Goal: Information Seeking & Learning: Learn about a topic

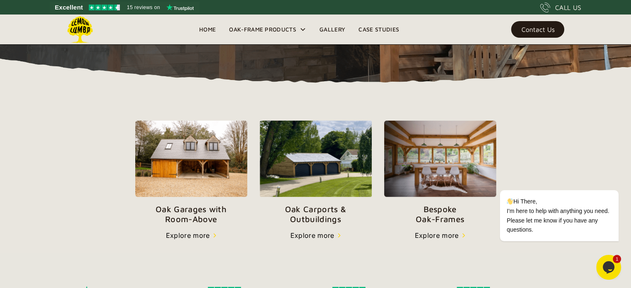
scroll to position [261, 0]
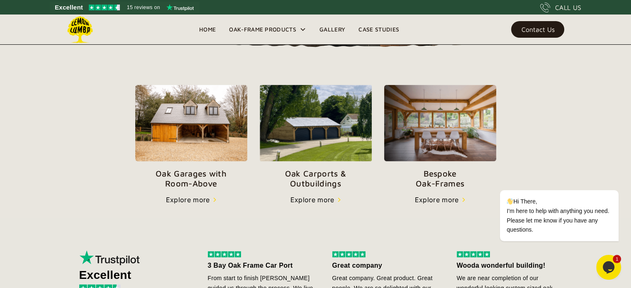
click at [195, 175] on p "Oak Garages with   Room-Above" at bounding box center [191, 179] width 112 height 20
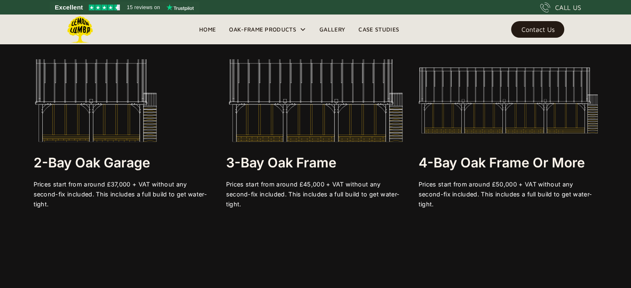
scroll to position [1541, 0]
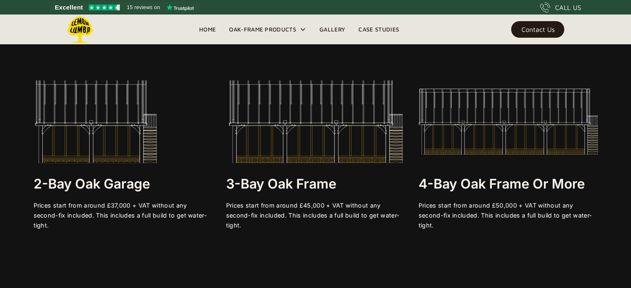
click at [305, 128] on img at bounding box center [315, 121] width 179 height 83
click at [320, 133] on img at bounding box center [315, 121] width 179 height 83
click at [311, 222] on div "Prices start from around £45,000 + VAT without any second-fix included. This in…" at bounding box center [315, 215] width 179 height 30
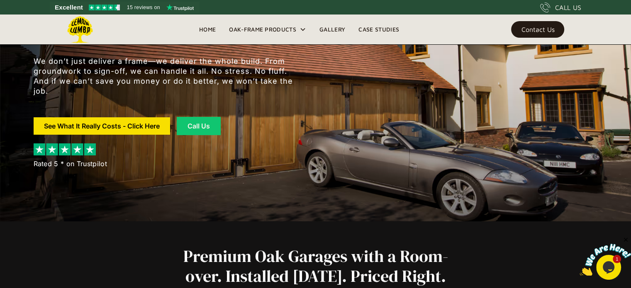
scroll to position [0, 0]
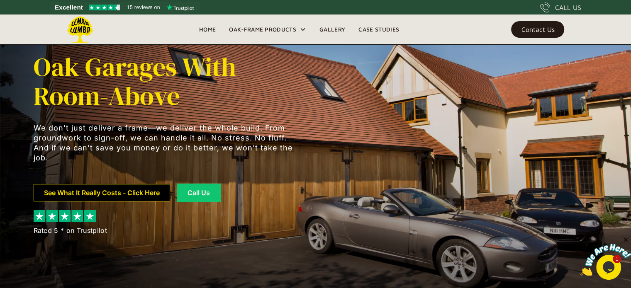
click at [136, 192] on link "See What It Really Costs - Click Here" at bounding box center [102, 192] width 136 height 17
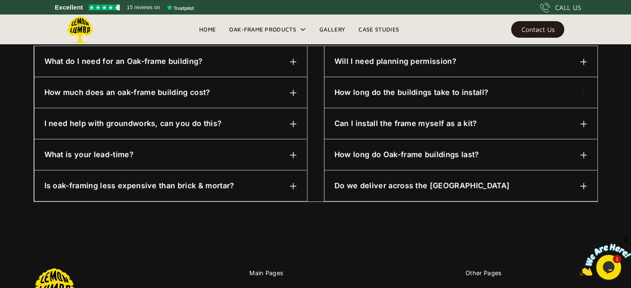
scroll to position [453, 0]
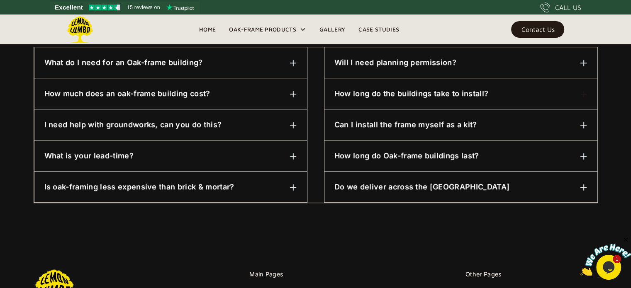
click at [582, 186] on img at bounding box center [583, 187] width 7 height 7
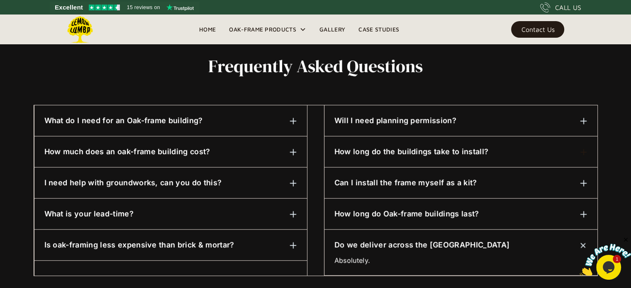
scroll to position [399, 0]
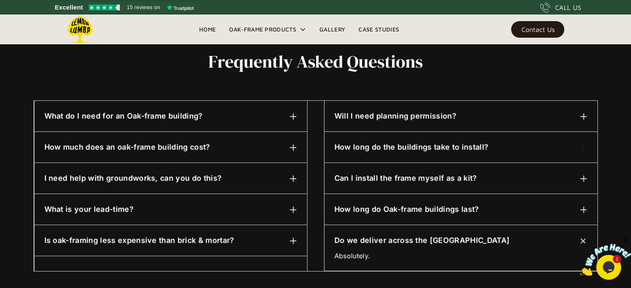
click at [292, 146] on img at bounding box center [293, 147] width 7 height 7
